Goal: Obtain resource: Download file/media

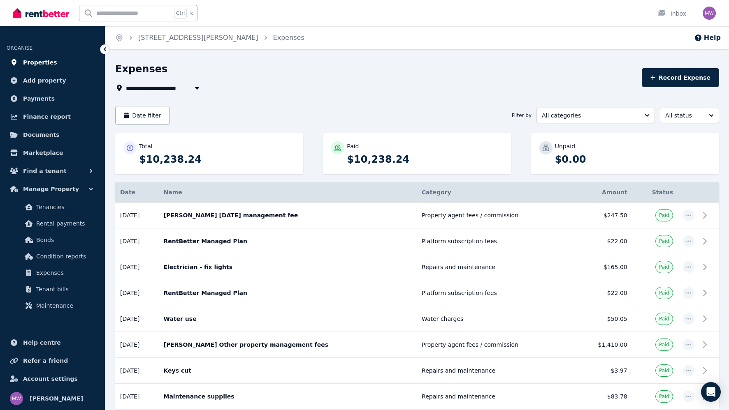
click at [41, 60] on span "Properties" at bounding box center [40, 63] width 34 height 10
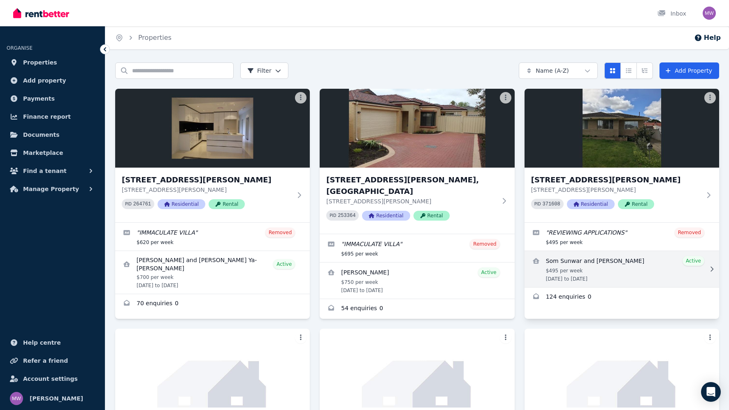
click at [580, 271] on link "View details for Som Sunwar and Tshering Yangzom" at bounding box center [621, 269] width 194 height 36
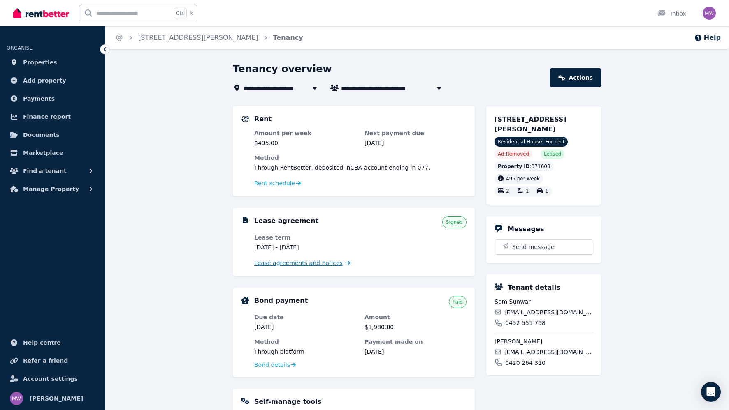
click at [312, 260] on span "Lease agreements and notices" at bounding box center [298, 263] width 88 height 8
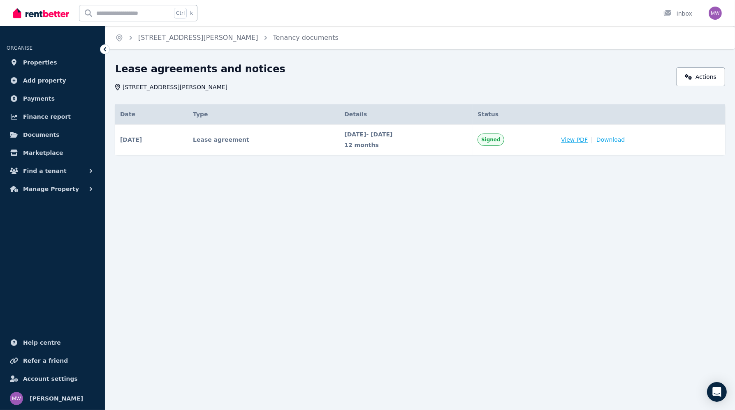
click at [588, 137] on span "View PDF" at bounding box center [574, 140] width 27 height 8
click at [262, 38] on icon "Breadcrumb" at bounding box center [266, 38] width 8 height 8
click at [195, 40] on link "[STREET_ADDRESS][PERSON_NAME]" at bounding box center [198, 38] width 120 height 8
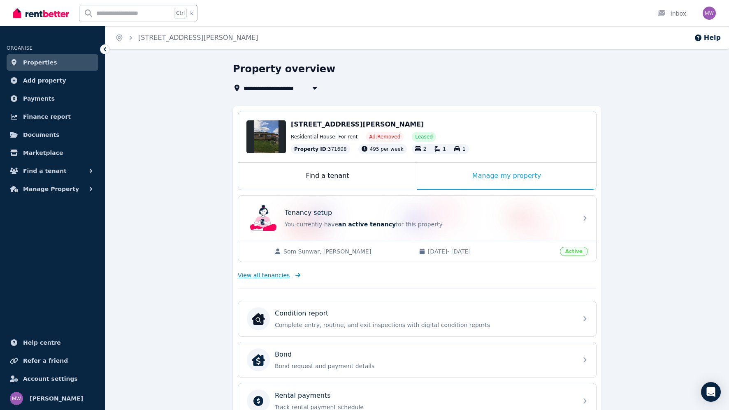
click at [257, 274] on span "View all tenancies" at bounding box center [264, 275] width 52 height 8
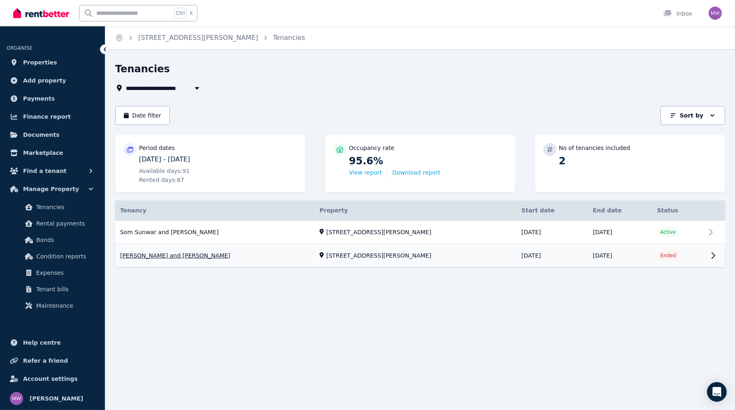
click at [517, 257] on link "View property details" at bounding box center [420, 256] width 610 height 23
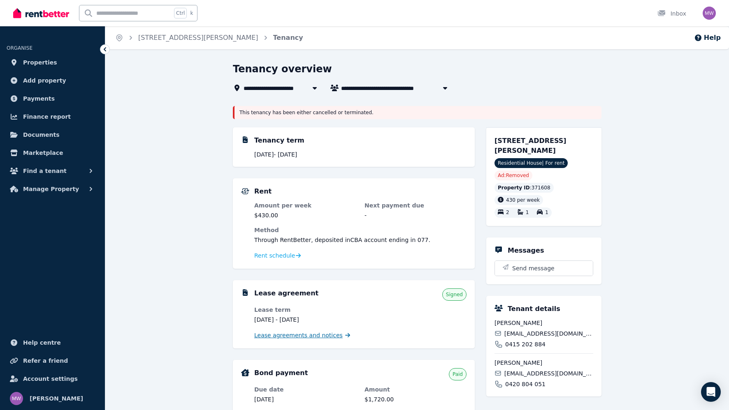
click at [314, 336] on span "Lease agreements and notices" at bounding box center [298, 335] width 88 height 8
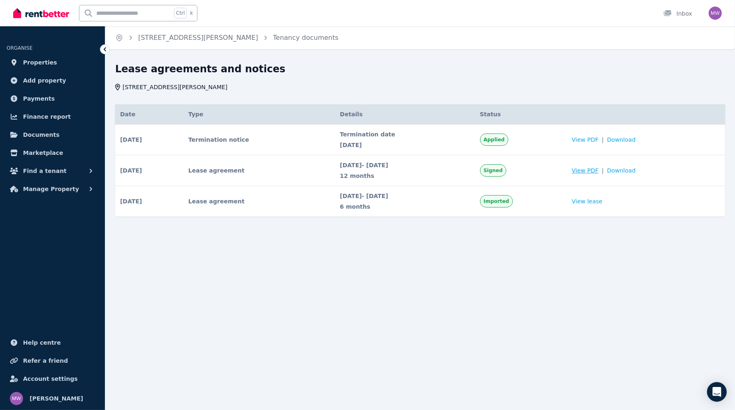
click at [593, 173] on span "View PDF" at bounding box center [585, 171] width 27 height 8
click at [130, 38] on icon "Breadcrumb" at bounding box center [131, 38] width 8 height 8
click at [120, 37] on icon "Breadcrumb" at bounding box center [119, 38] width 8 height 8
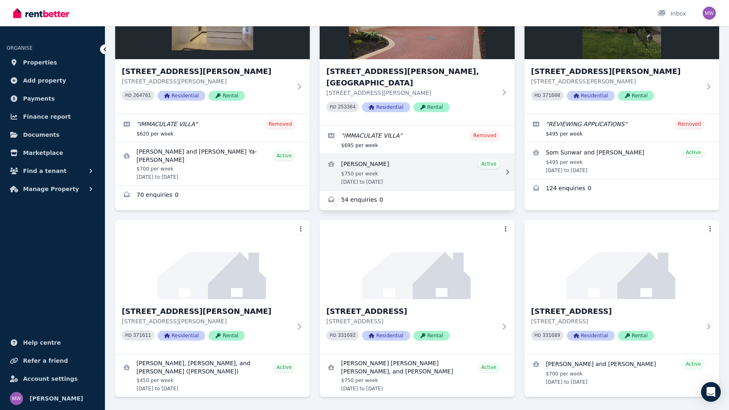
scroll to position [121, 0]
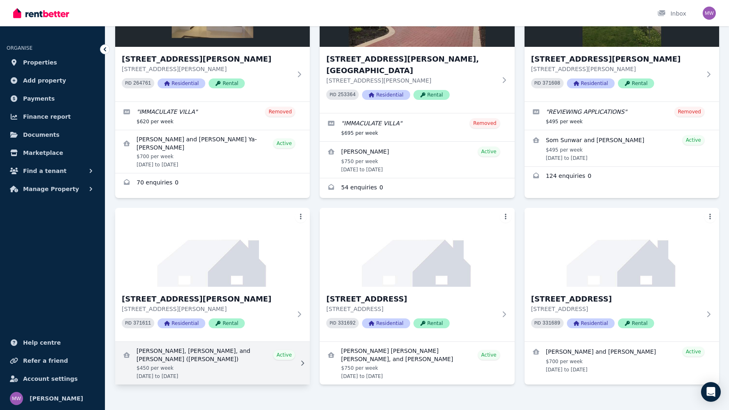
click at [204, 345] on link "View details for Mei Wang, Qingsong Wang, and Zipeng Wang (Hunter)" at bounding box center [212, 363] width 194 height 43
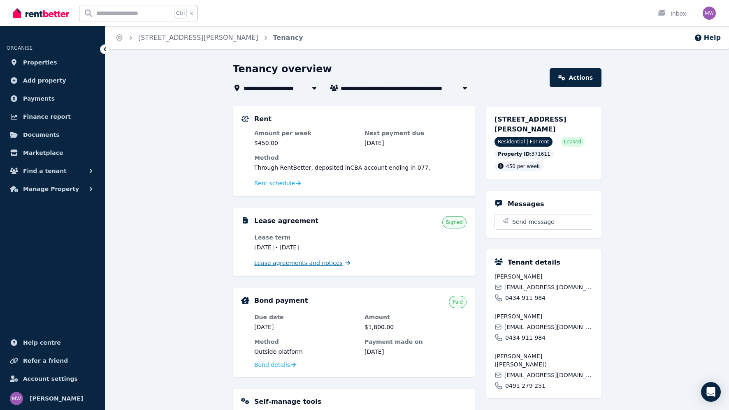
click at [312, 266] on span "Lease agreements and notices" at bounding box center [298, 263] width 88 height 8
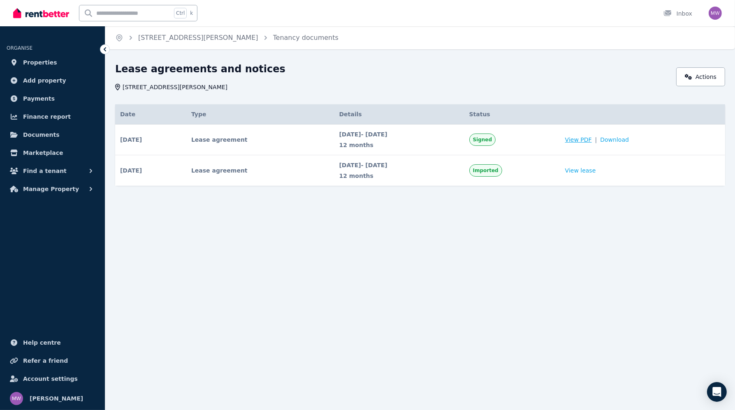
click at [592, 138] on span "View PDF" at bounding box center [578, 140] width 27 height 8
click at [42, 66] on span "Properties" at bounding box center [40, 63] width 34 height 10
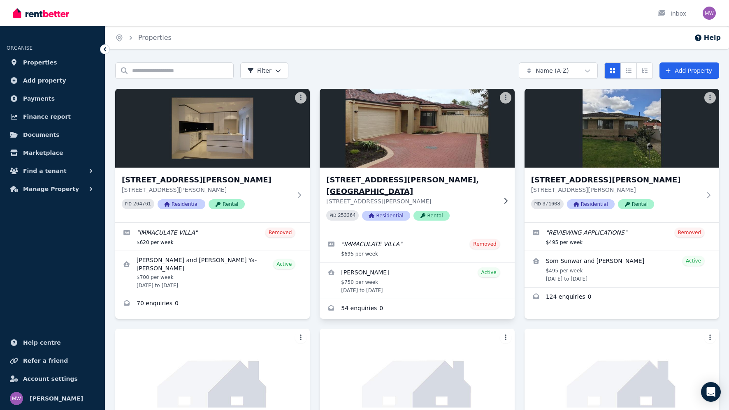
scroll to position [121, 0]
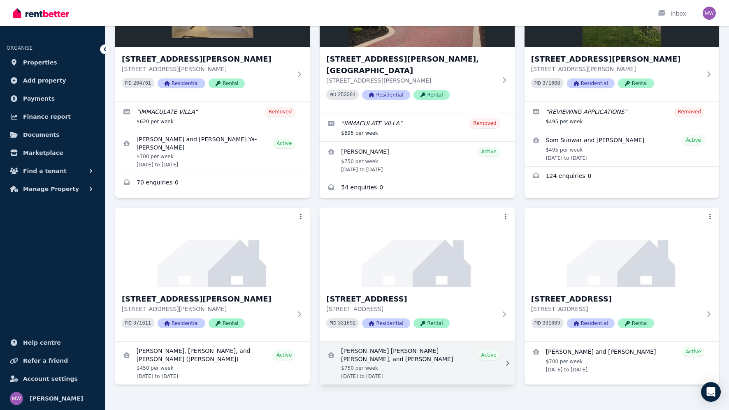
click at [387, 347] on link "View details for Sean Francis McGurk, Lauren Elizabeth McLaughlin, and Amy McLa…" at bounding box center [416, 363] width 194 height 43
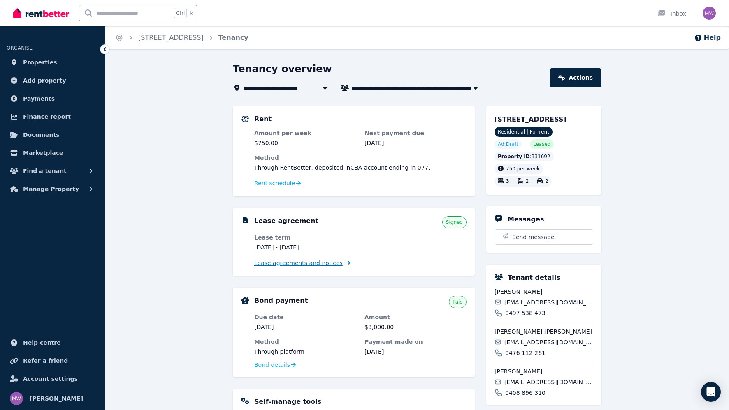
click at [289, 264] on span "Lease agreements and notices" at bounding box center [298, 263] width 88 height 8
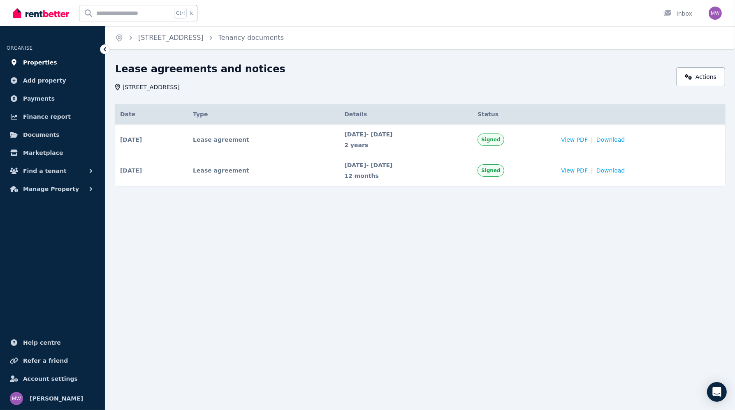
click at [42, 60] on span "Properties" at bounding box center [40, 63] width 34 height 10
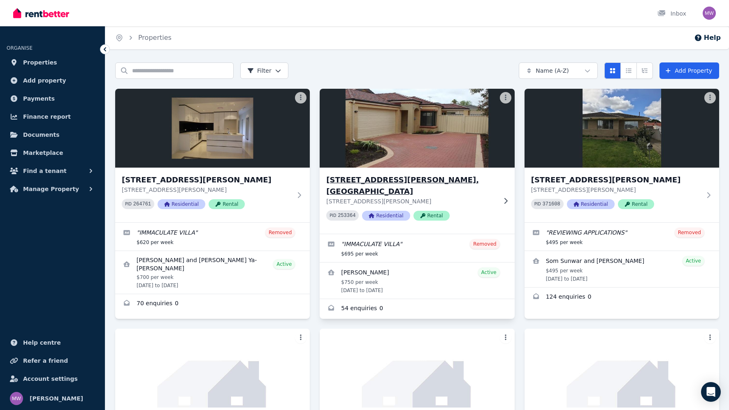
scroll to position [121, 0]
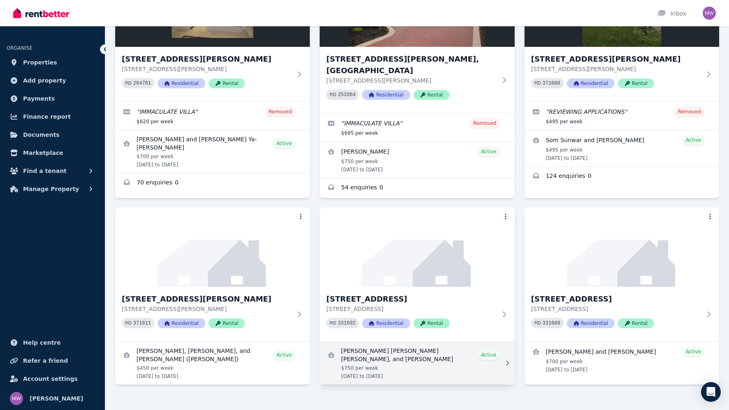
click at [399, 343] on link "View details for Sean Francis McGurk, Lauren Elizabeth McLaughlin, and Amy McLa…" at bounding box center [416, 363] width 194 height 43
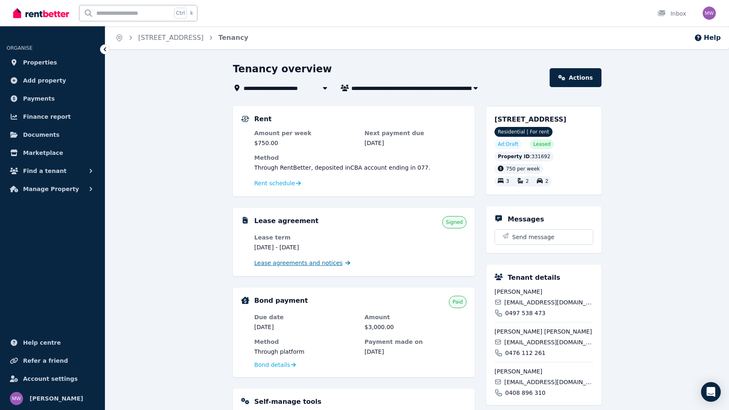
click at [311, 265] on span "Lease agreements and notices" at bounding box center [298, 263] width 88 height 8
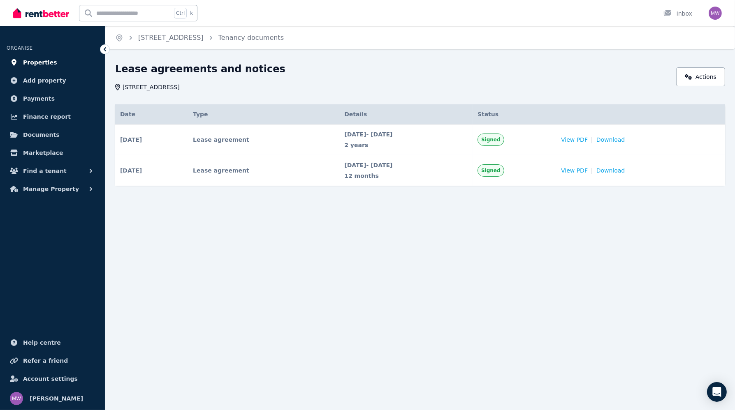
click at [29, 61] on span "Properties" at bounding box center [40, 63] width 34 height 10
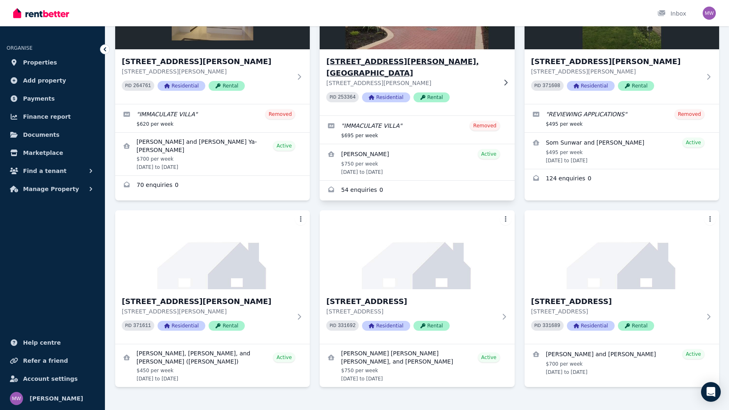
scroll to position [121, 0]
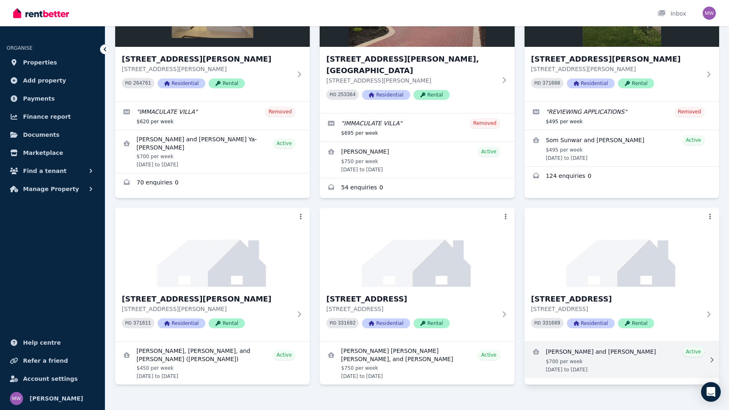
click at [590, 346] on link "View details for Teagan McGrath and Dale Brown" at bounding box center [621, 360] width 194 height 36
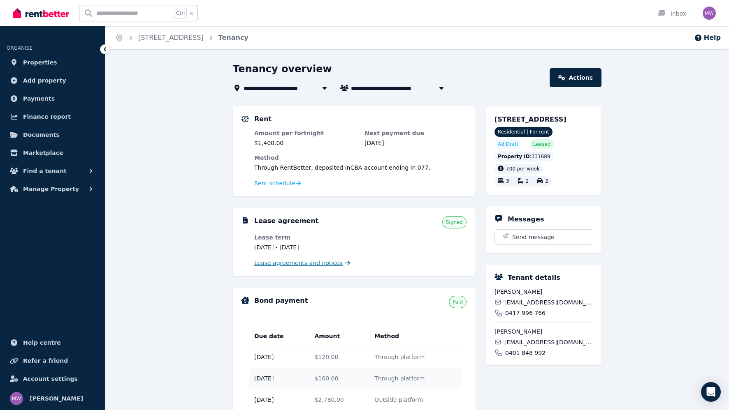
click at [315, 263] on span "Lease agreements and notices" at bounding box center [298, 263] width 88 height 8
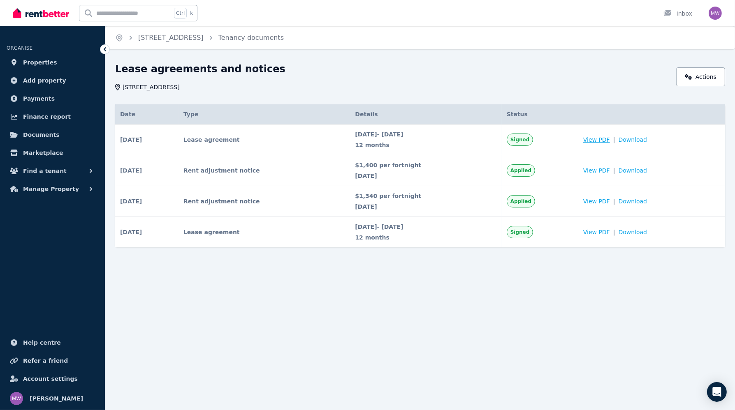
click at [595, 138] on span "View PDF" at bounding box center [596, 140] width 27 height 8
click at [41, 63] on span "Properties" at bounding box center [40, 63] width 34 height 10
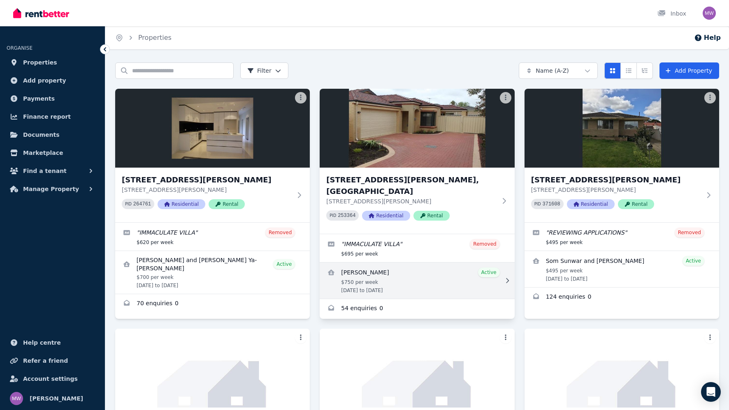
click at [407, 278] on link "View details for Louise Michels" at bounding box center [416, 281] width 194 height 36
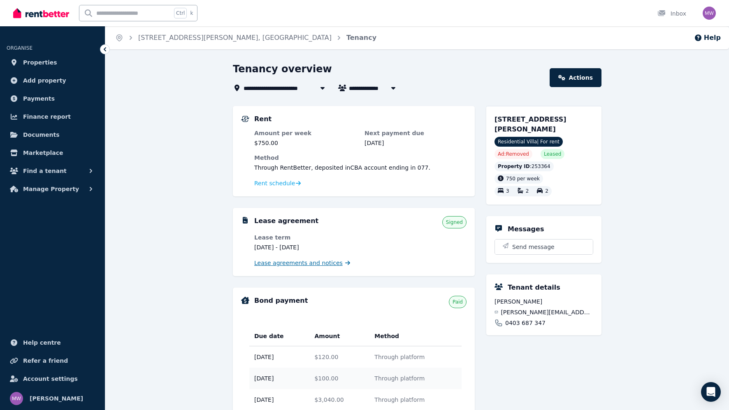
click at [274, 263] on span "Lease agreements and notices" at bounding box center [298, 263] width 88 height 8
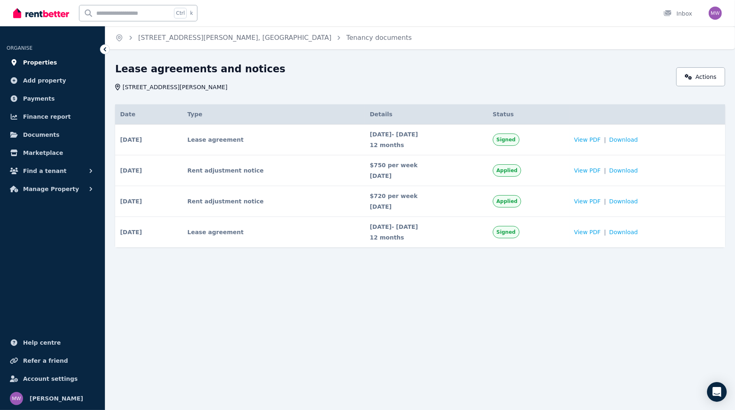
click at [39, 60] on span "Properties" at bounding box center [40, 63] width 34 height 10
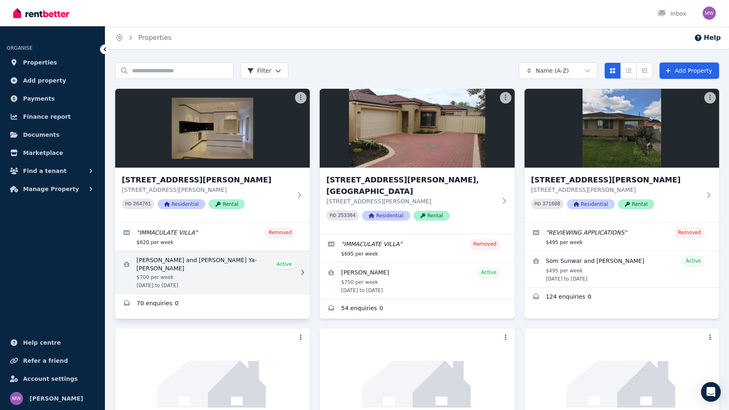
click at [200, 267] on link "View details for Wen-ya Chen and Yesica Ya-Ting Yang" at bounding box center [212, 272] width 194 height 43
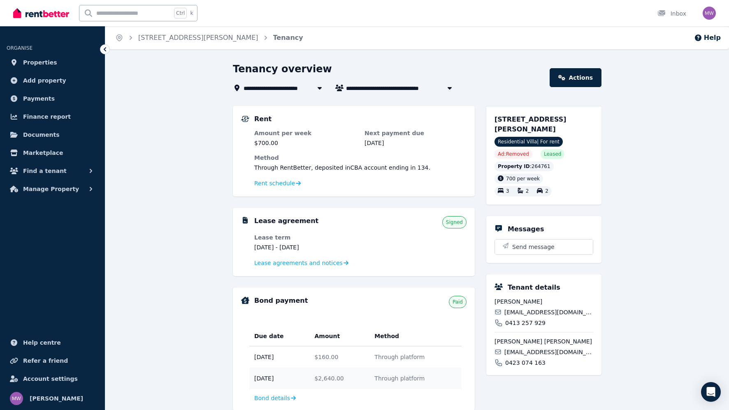
click at [281, 267] on div "Lease agreements and notices" at bounding box center [360, 263] width 212 height 10
click at [282, 264] on span "Lease agreements and notices" at bounding box center [298, 263] width 88 height 8
